Goal: Entertainment & Leisure: Consume media (video, audio)

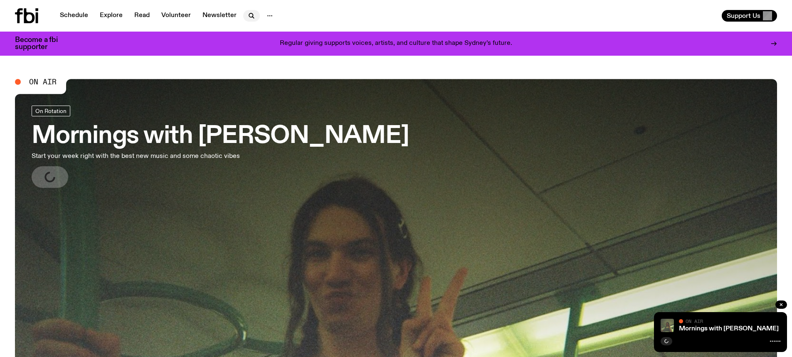
click at [249, 14] on icon "button" at bounding box center [251, 15] width 4 height 4
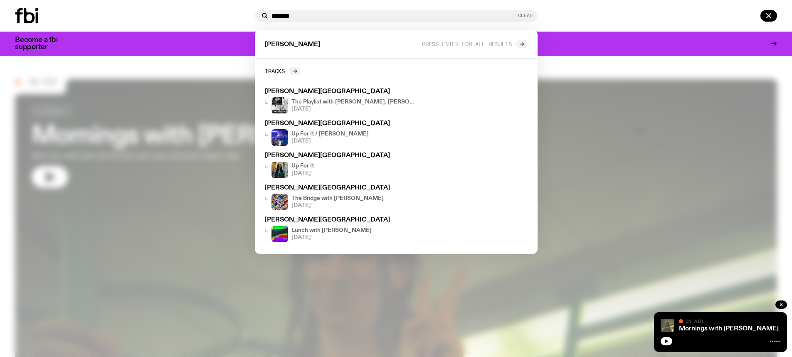
type input "*******"
click at [524, 13] on button "Clear" at bounding box center [525, 15] width 15 height 5
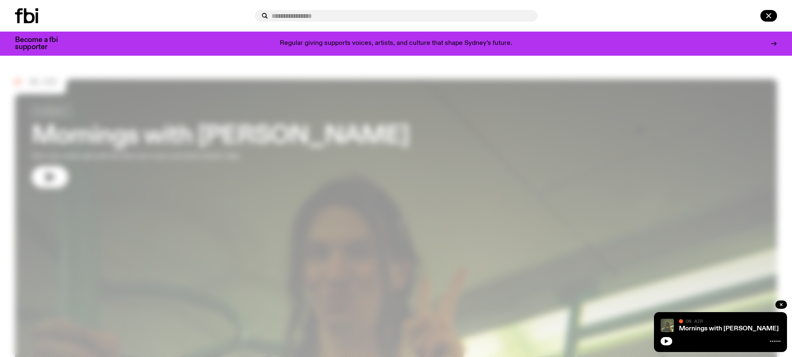
click at [100, 150] on div at bounding box center [396, 178] width 792 height 357
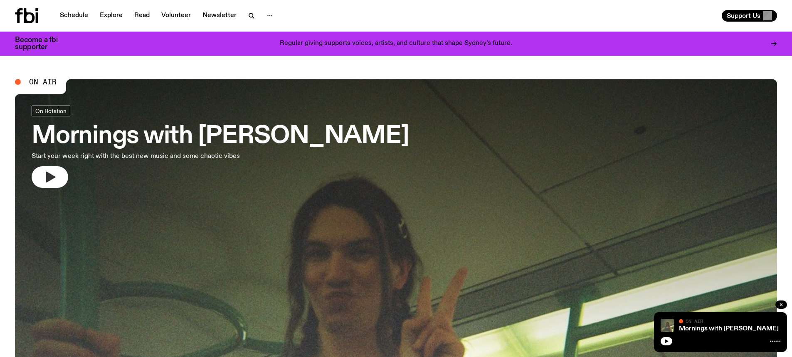
click at [44, 185] on button "button" at bounding box center [50, 177] width 37 height 22
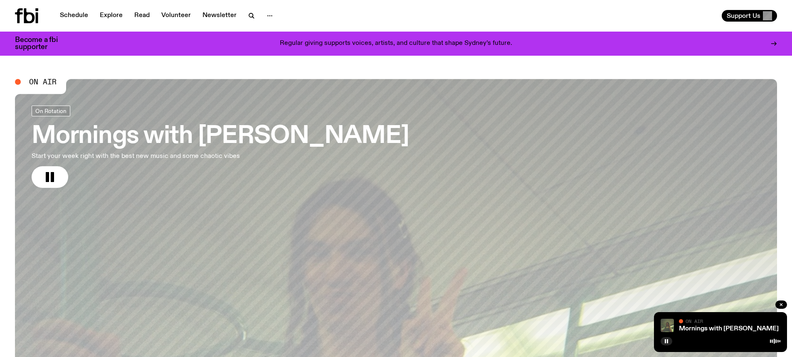
click at [140, 156] on p "Start your week right with the best new music and some chaotic vibes" at bounding box center [138, 156] width 213 height 10
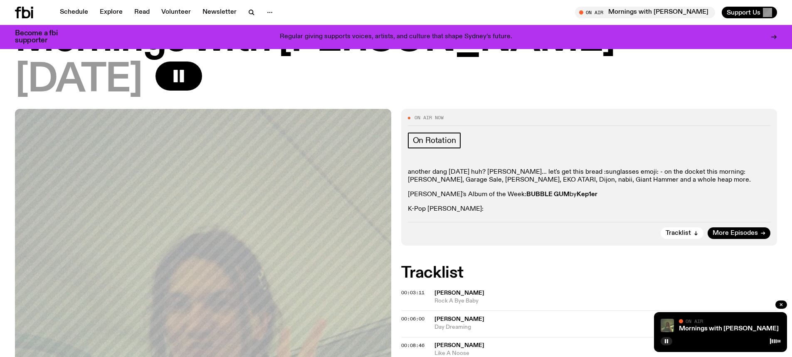
scroll to position [37, 0]
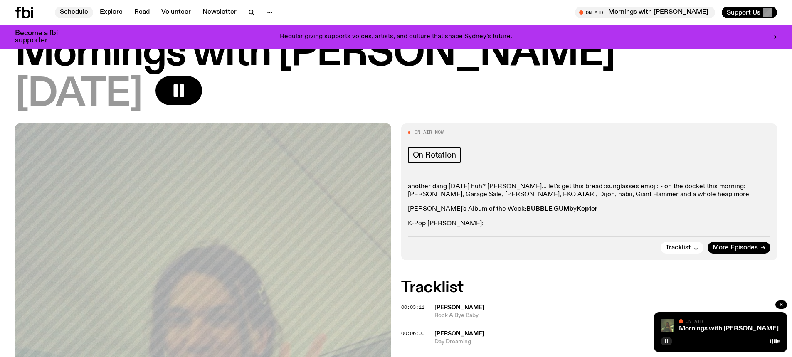
click at [76, 10] on link "Schedule" at bounding box center [74, 13] width 38 height 12
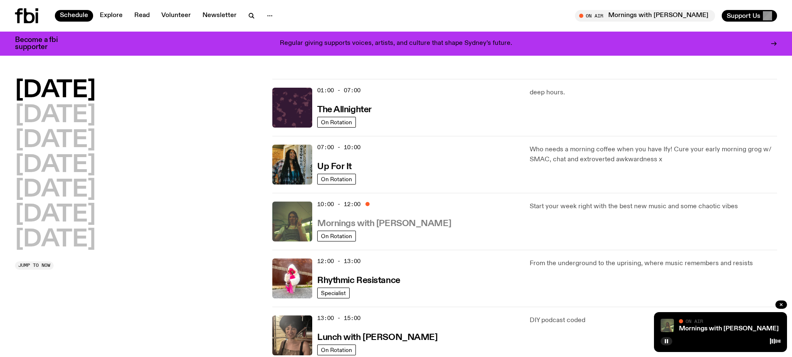
click at [391, 221] on h3 "Mornings with [PERSON_NAME]" at bounding box center [384, 223] width 134 height 9
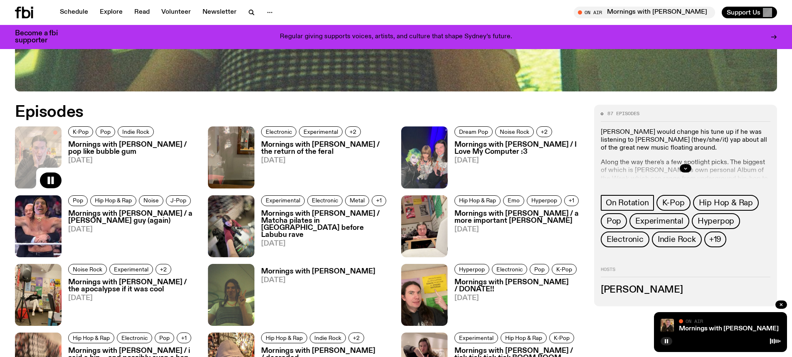
scroll to position [452, 0]
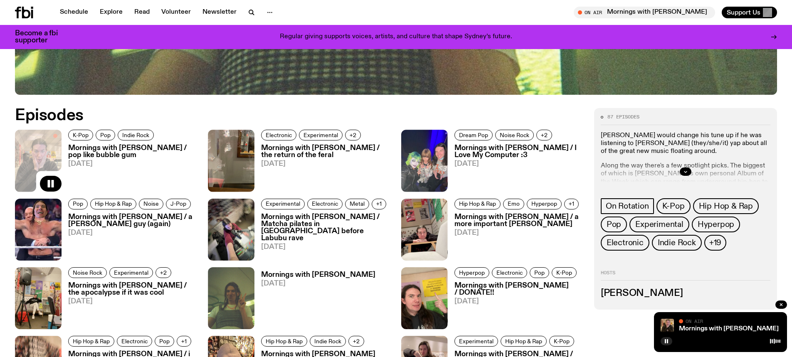
click at [121, 148] on h3 "Mornings with [PERSON_NAME] / pop like bubble gum" at bounding box center [133, 152] width 130 height 14
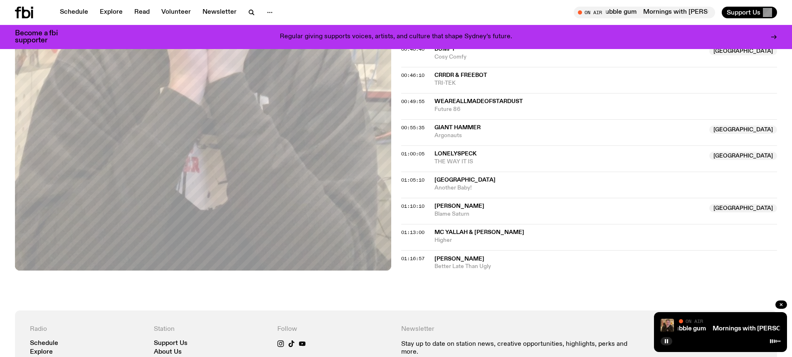
scroll to position [619, 0]
